Goal: Information Seeking & Learning: Check status

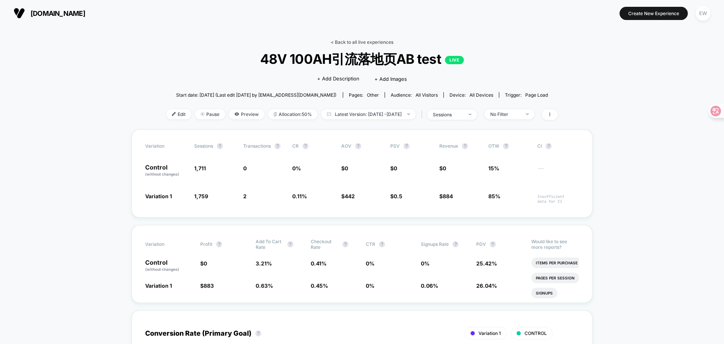
click at [357, 44] on link "< Back to all live experiences" at bounding box center [362, 42] width 63 height 6
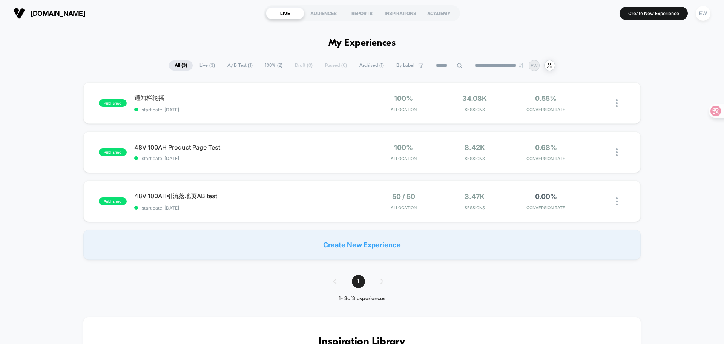
click at [664, 186] on div "published 通知栏轮播 start date: [DATE] 100% Allocation 34.08k Sessions 0.55% CONVER…" at bounding box center [362, 170] width 724 height 177
click at [251, 97] on span "通知栏轮播 Click to edit experience details" at bounding box center [248, 98] width 228 height 8
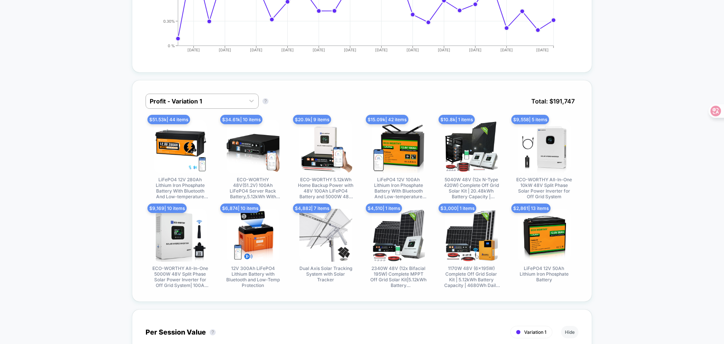
scroll to position [377, 0]
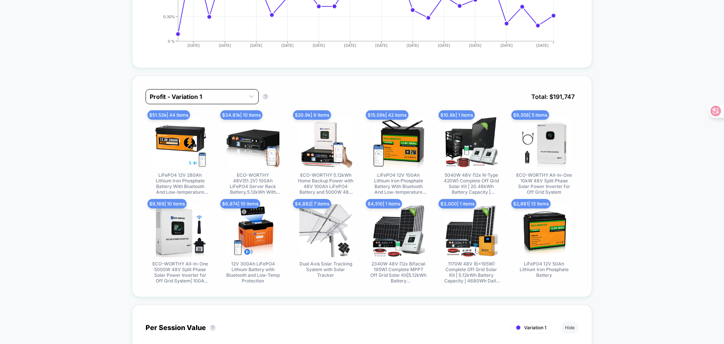
click at [190, 95] on div at bounding box center [195, 96] width 91 height 9
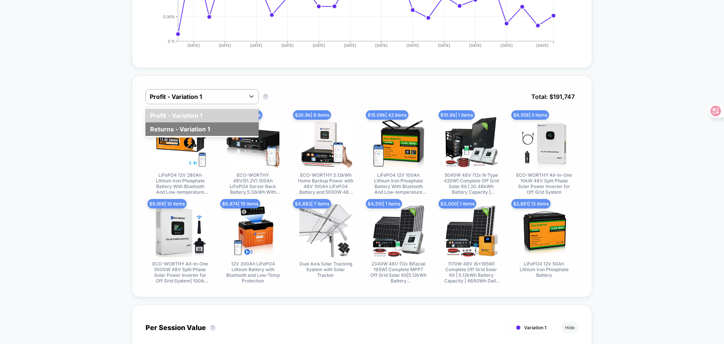
click at [194, 126] on div "Returns - Variation 1" at bounding box center [202, 129] width 113 height 14
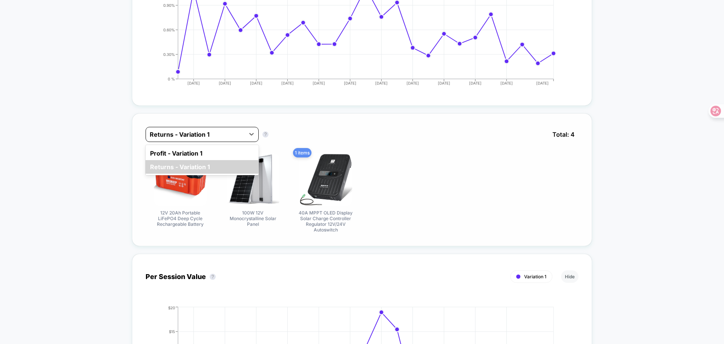
click at [178, 137] on div at bounding box center [195, 134] width 91 height 9
click at [183, 154] on div "Profit - Variation 1" at bounding box center [202, 153] width 113 height 14
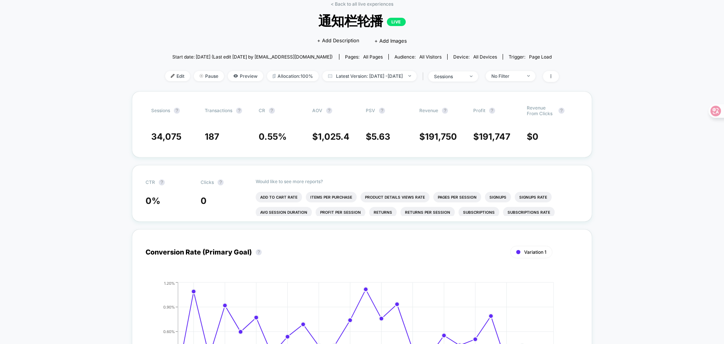
scroll to position [0, 0]
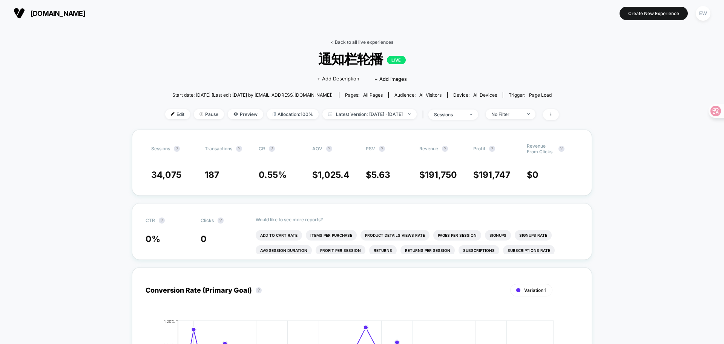
click at [368, 42] on link "< Back to all live experiences" at bounding box center [362, 42] width 63 height 6
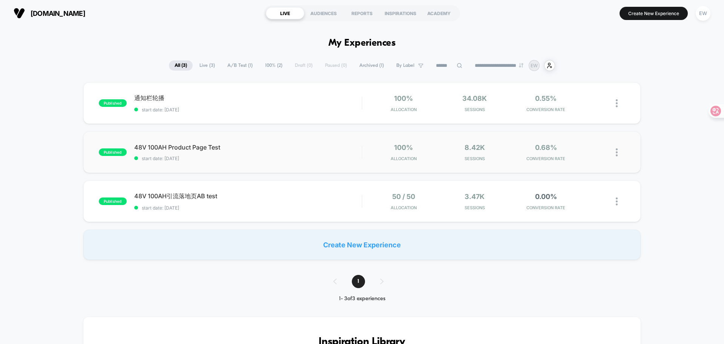
click at [299, 141] on div "published 48V 100AH Product Page Test start date: [DATE] 100% Allocation 8.42k …" at bounding box center [362, 152] width 558 height 42
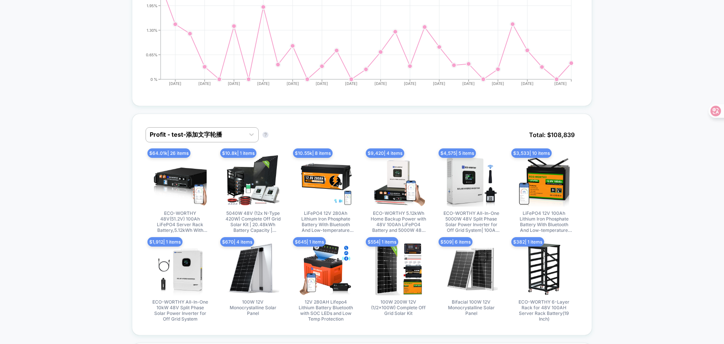
scroll to position [340, 0]
click at [209, 132] on div at bounding box center [195, 134] width 91 height 9
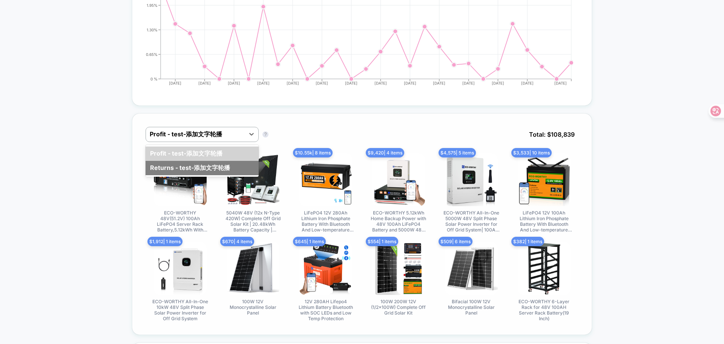
click at [227, 173] on div "Returns - test-添加文字轮播" at bounding box center [202, 168] width 113 height 14
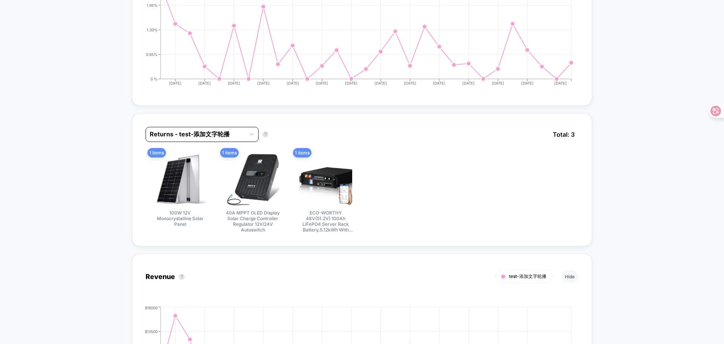
click at [207, 135] on div at bounding box center [195, 134] width 91 height 9
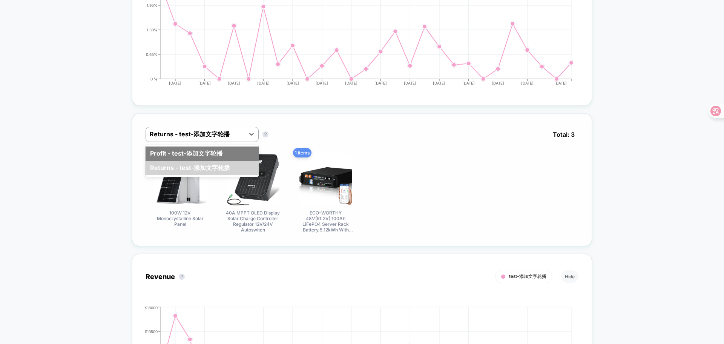
click at [212, 153] on div "Profit - test-添加文字轮播" at bounding box center [202, 153] width 113 height 14
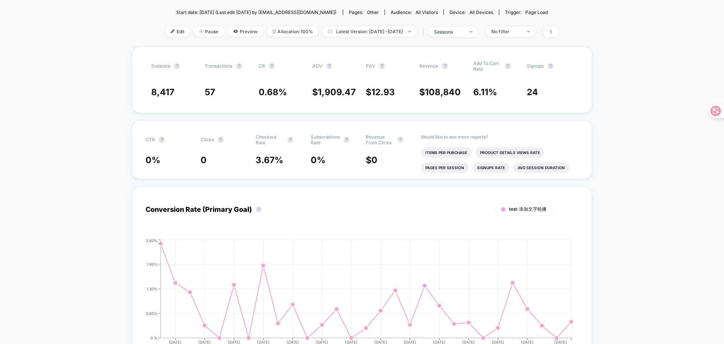
scroll to position [0, 0]
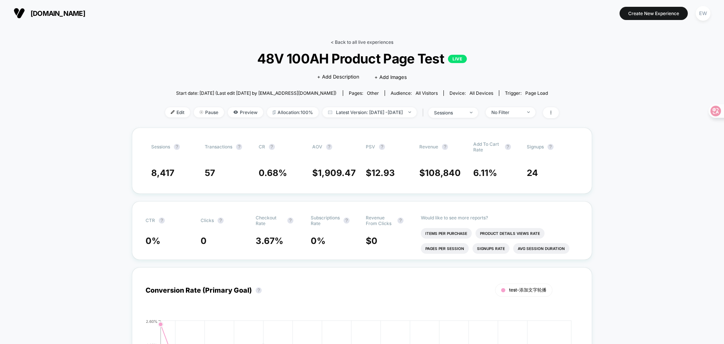
click at [351, 42] on link "< Back to all live experiences" at bounding box center [362, 42] width 63 height 6
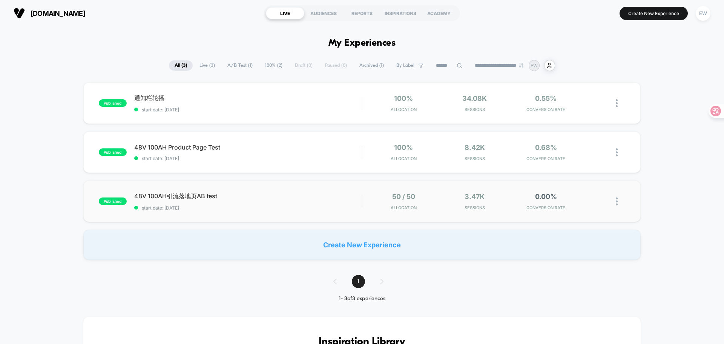
click at [289, 189] on div "published 48V 100AH引流落地页AB test start date: [DATE] 50 / 50 Allocation 3.47k Ses…" at bounding box center [362, 201] width 558 height 42
